Goal: Task Accomplishment & Management: Manage account settings

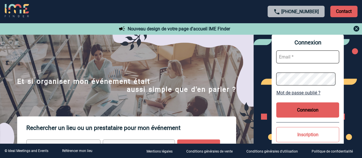
type input "event@workandshare.com"
click at [300, 111] on button "Connexion" at bounding box center [307, 109] width 63 height 15
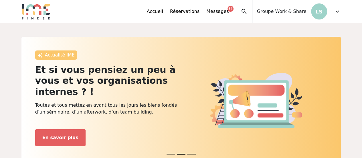
click at [312, 15] on p "LS" at bounding box center [319, 11] width 16 height 16
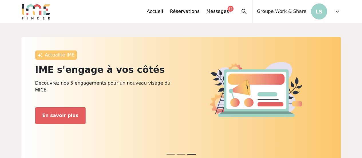
click at [332, 11] on div "Accueil Réservations Messages 34 Accès autres comptes Mes données personnelles …" at bounding box center [244, 11] width 194 height 23
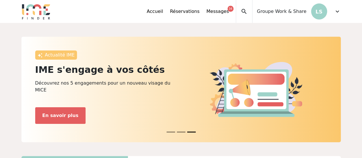
click at [337, 11] on span "expand_more" at bounding box center [337, 11] width 7 height 7
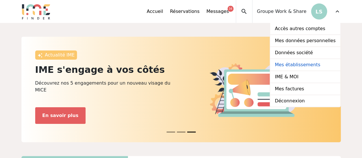
click at [300, 66] on link "Mes établissements" at bounding box center [305, 65] width 70 height 12
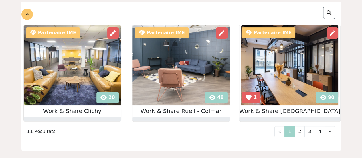
scroll to position [83, 0]
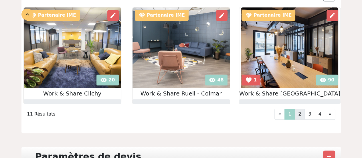
click at [303, 113] on link "2" at bounding box center [300, 114] width 10 height 11
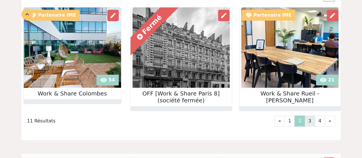
click at [313, 119] on link "3" at bounding box center [310, 120] width 10 height 11
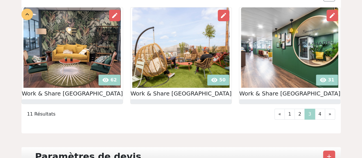
click at [85, 48] on img at bounding box center [71, 47] width 97 height 80
click at [324, 112] on link "4" at bounding box center [320, 114] width 10 height 11
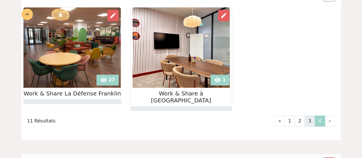
click at [310, 115] on link "3" at bounding box center [310, 120] width 10 height 11
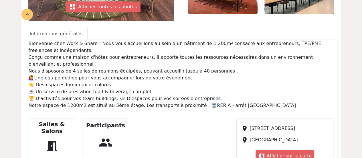
scroll to position [36, 0]
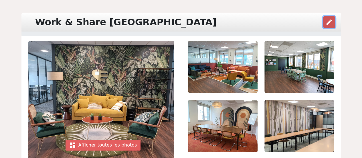
click at [328, 23] on span "edit" at bounding box center [329, 22] width 7 height 7
click at [331, 22] on span "edit" at bounding box center [329, 22] width 7 height 7
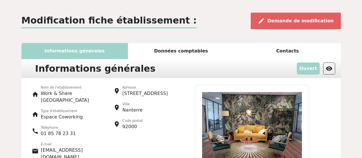
scroll to position [20, 0]
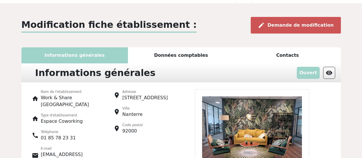
click at [298, 23] on span "Demande de modification" at bounding box center [301, 24] width 66 height 5
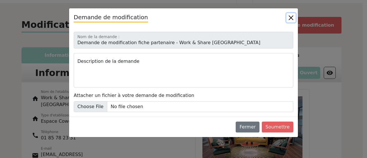
click at [290, 17] on button "Close" at bounding box center [290, 17] width 9 height 9
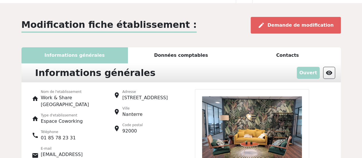
click at [295, 56] on div "Contacts" at bounding box center [288, 55] width 107 height 16
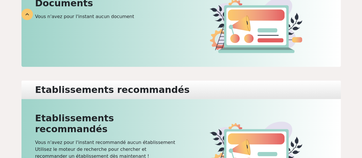
scroll to position [0, 0]
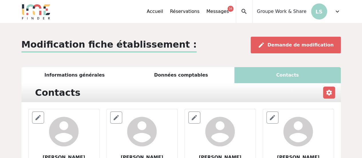
click at [96, 79] on div "Informations générales" at bounding box center [74, 75] width 107 height 16
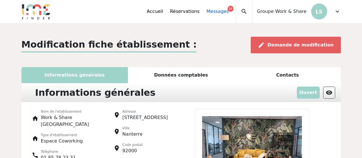
click at [226, 12] on link "Messages 34" at bounding box center [217, 11] width 22 height 7
